Goal: Find contact information

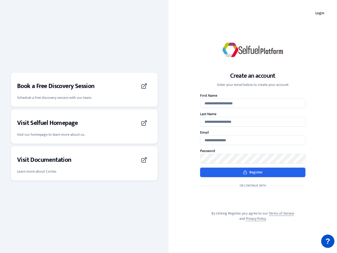
click at [169, 126] on div "Create an account Enter your email below to create your account First Name Last…" at bounding box center [253, 126] width 169 height 207
click at [84, 90] on h3 "Book a Free Discovery Session" at bounding box center [56, 86] width 78 height 8
click at [84, 126] on div "Visit Selfuel Homepage" at bounding box center [84, 123] width 134 height 15
click at [84, 163] on div "Visit Documentation" at bounding box center [84, 160] width 134 height 15
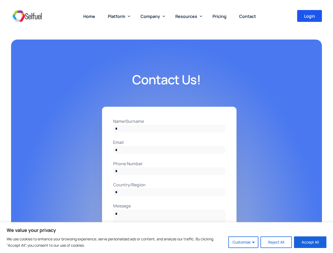
click at [166, 126] on input "Name/Surname" at bounding box center [169, 129] width 112 height 8
click at [243, 242] on button "Customize" at bounding box center [243, 242] width 30 height 12
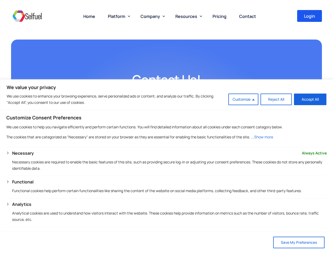
click at [276, 156] on div "Necessary Always Active" at bounding box center [169, 153] width 314 height 6
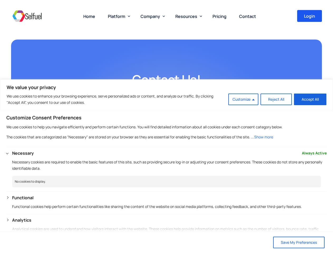
click at [118, 16] on span "Platform" at bounding box center [116, 16] width 17 height 6
click at [151, 16] on span "Company" at bounding box center [149, 16] width 19 height 6
click at [187, 16] on span "Resources" at bounding box center [186, 16] width 22 height 6
